Goal: Feedback & Contribution: Leave review/rating

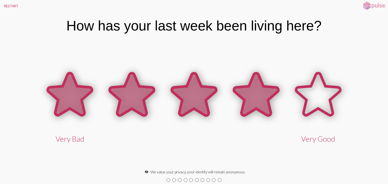
click at [272, 103] on icon at bounding box center [256, 95] width 62 height 62
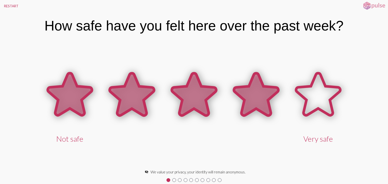
click at [243, 102] on icon at bounding box center [256, 95] width 44 height 42
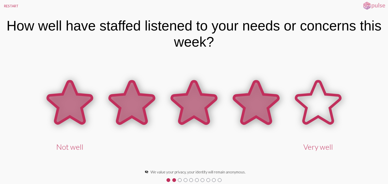
click at [240, 114] on icon at bounding box center [256, 103] width 62 height 62
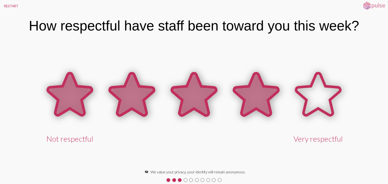
click at [240, 114] on icon at bounding box center [256, 95] width 44 height 42
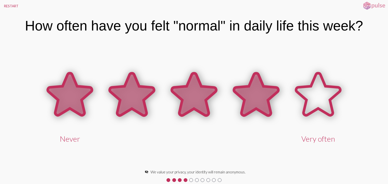
click at [244, 115] on icon at bounding box center [256, 95] width 44 height 42
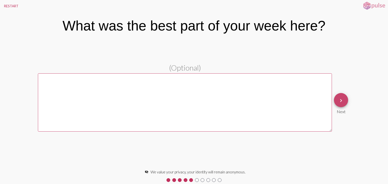
click at [341, 100] on mat-icon "keyboard_arrow_right" at bounding box center [341, 101] width 6 height 6
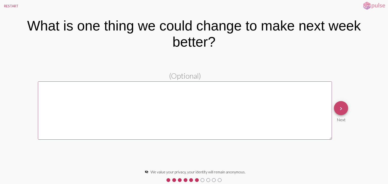
click at [343, 107] on mat-icon "keyboard_arrow_right" at bounding box center [341, 109] width 6 height 6
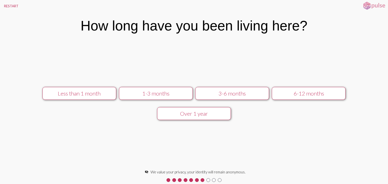
drag, startPoint x: 343, startPoint y: 107, endPoint x: 254, endPoint y: 94, distance: 89.9
click at [254, 94] on div "Less than 1 month 1-3 months 3-6 months 6-12 months Over 1 year" at bounding box center [194, 104] width 335 height 40
click at [230, 92] on div "3-6 months" at bounding box center [232, 93] width 66 height 7
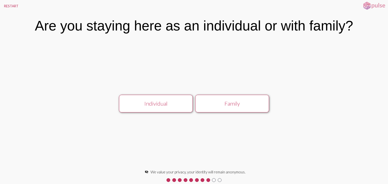
click at [167, 105] on div "Individual" at bounding box center [156, 103] width 66 height 7
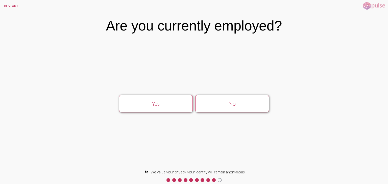
click at [222, 106] on div "No" at bounding box center [232, 103] width 66 height 7
